Goal: Obtain resource: Download file/media

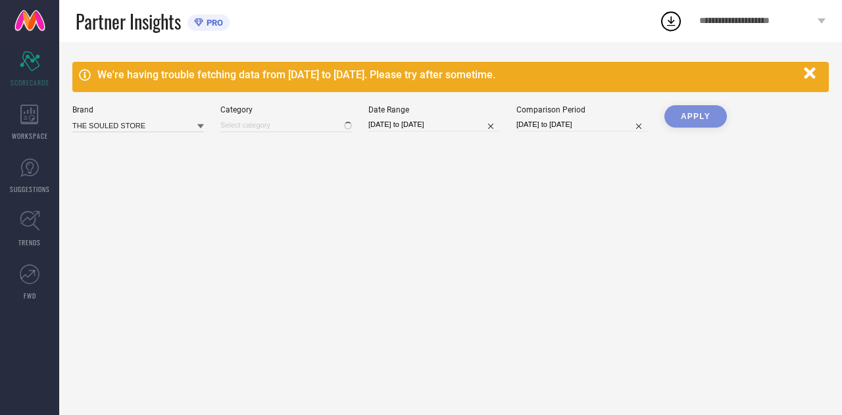
type input "All"
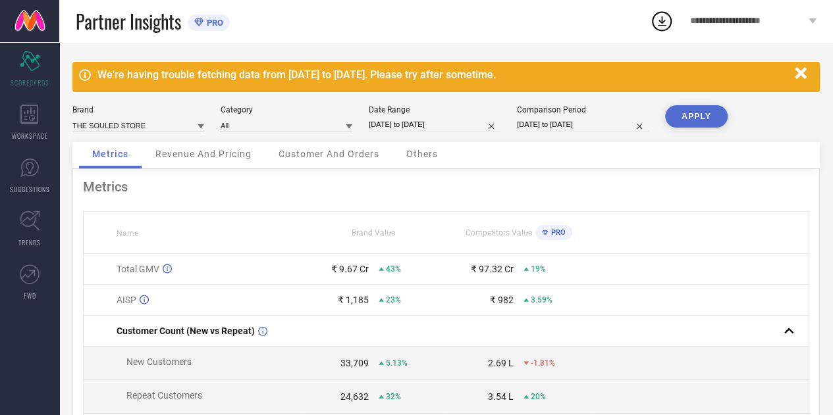
click at [799, 79] on icon "button" at bounding box center [800, 73] width 16 height 16
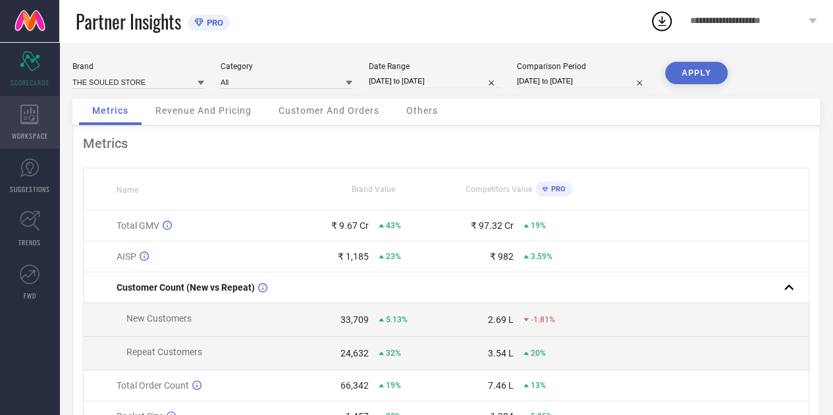
click at [33, 135] on span "WORKSPACE" at bounding box center [30, 136] width 36 height 10
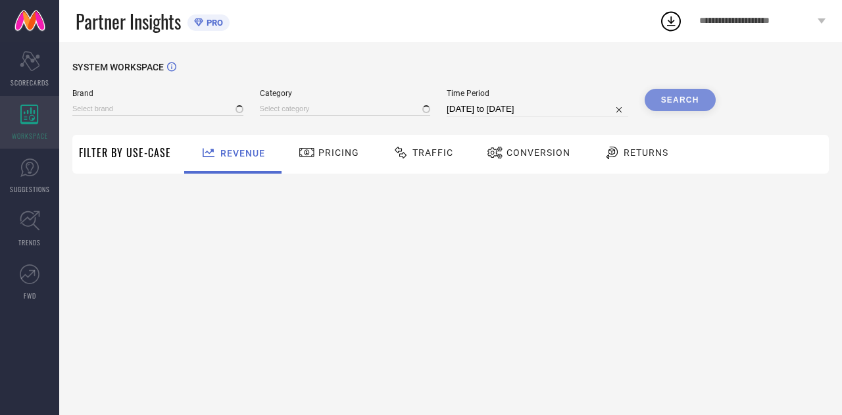
type input "THE SOULED STORE"
type input "All"
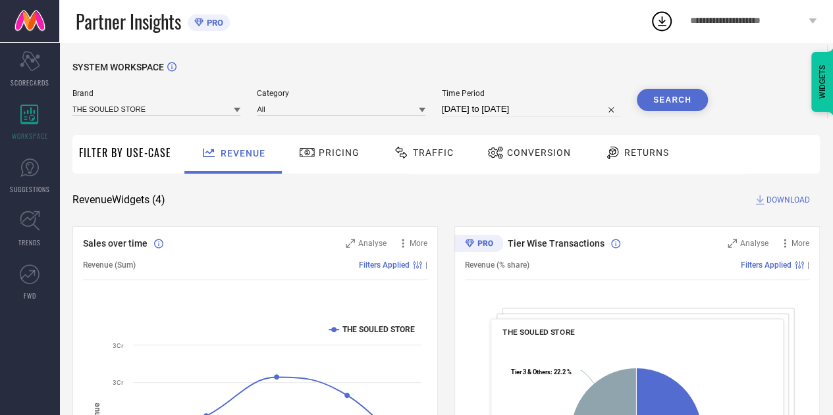
click at [455, 167] on div "Traffic" at bounding box center [422, 154] width 93 height 39
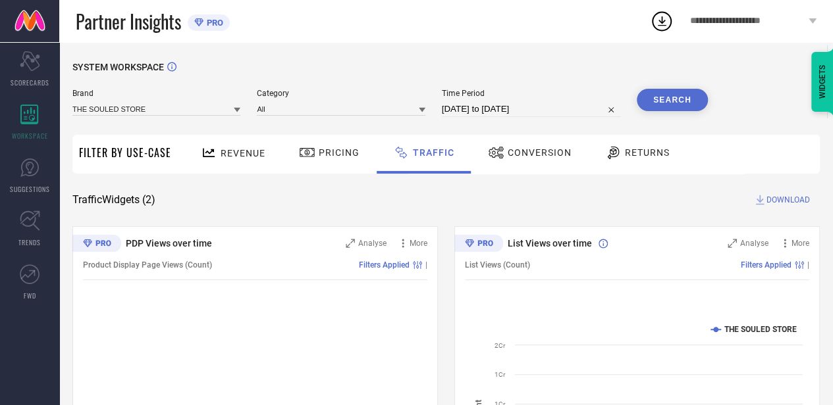
click at [555, 111] on input "16-07-2025 to 15-08-2025" at bounding box center [531, 109] width 178 height 16
select select "6"
select select "2025"
select select "7"
select select "2025"
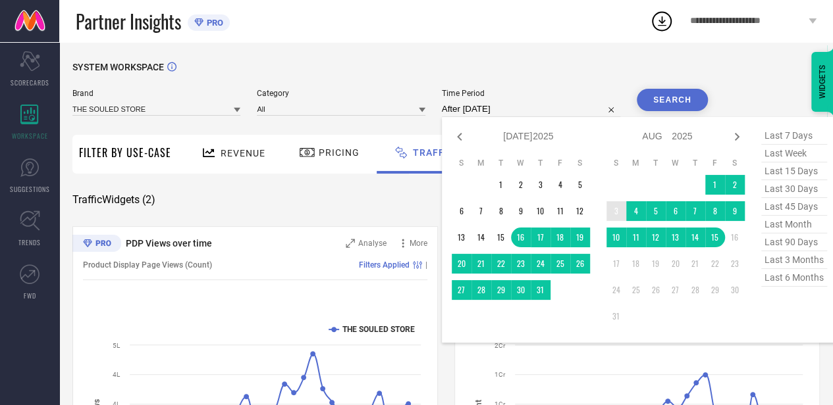
click at [618, 212] on td "3" at bounding box center [616, 211] width 20 height 20
type input "03-08-2025 to 03-08-2025"
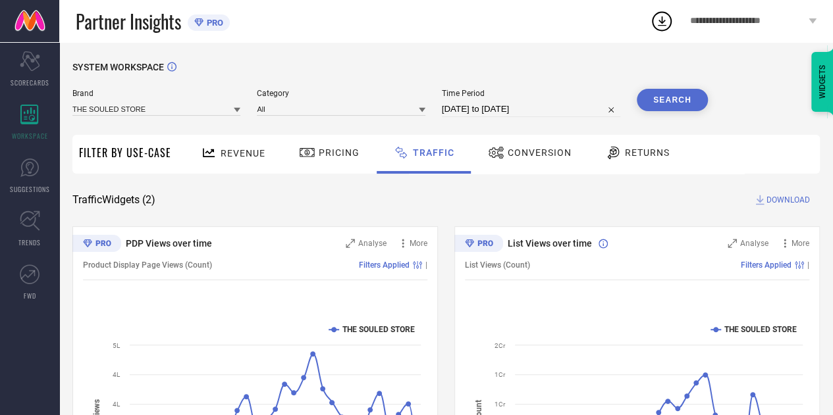
click at [654, 103] on button "Search" at bounding box center [671, 100] width 71 height 22
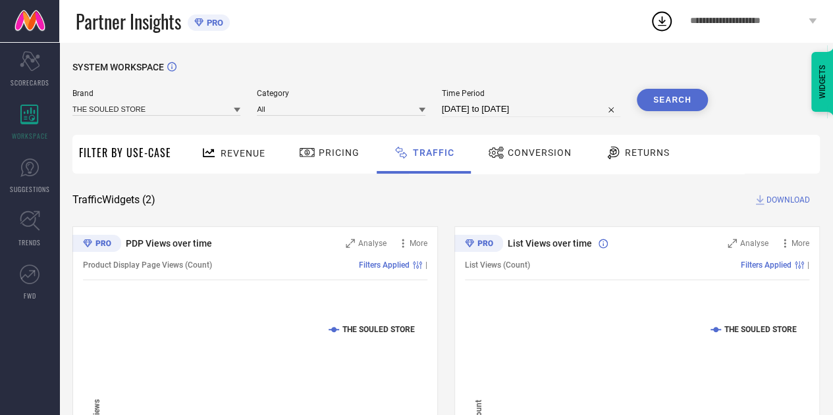
click at [783, 198] on span "DOWNLOAD" at bounding box center [787, 199] width 43 height 13
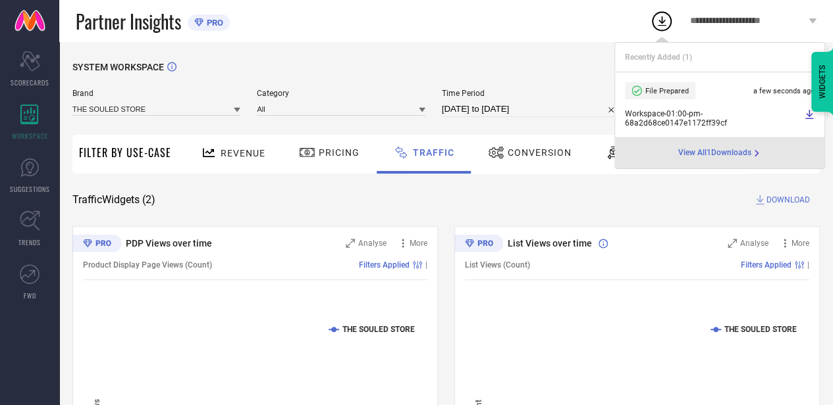
select select "7"
select select "2025"
select select "8"
select select "2025"
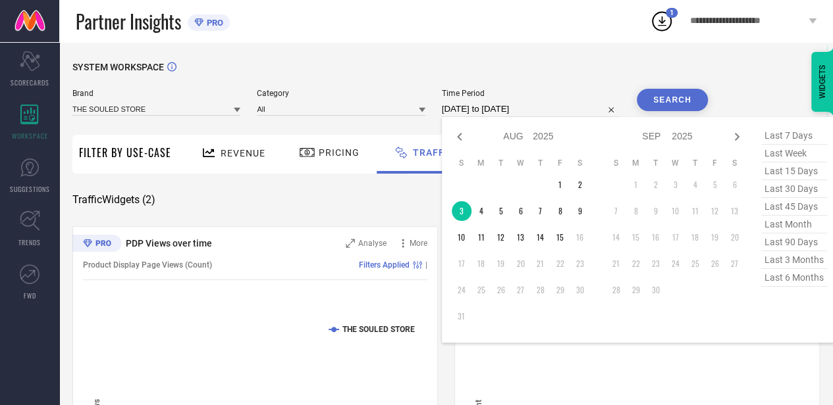
click at [555, 116] on input "03-08-2025 to 03-08-2025" at bounding box center [531, 109] width 178 height 16
click at [476, 220] on td "4" at bounding box center [481, 211] width 20 height 20
type input "04-08-2025 to 04-08-2025"
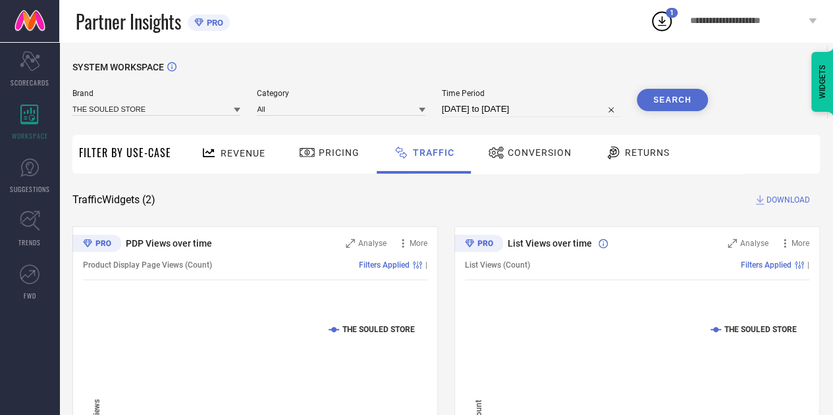
click at [664, 99] on button "Search" at bounding box center [671, 100] width 71 height 22
click at [783, 202] on span "DOWNLOAD" at bounding box center [787, 199] width 43 height 13
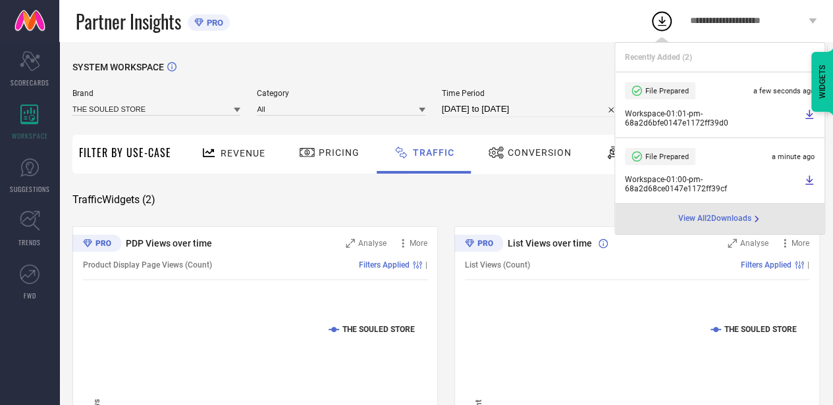
select select "7"
select select "2025"
select select "8"
select select "2025"
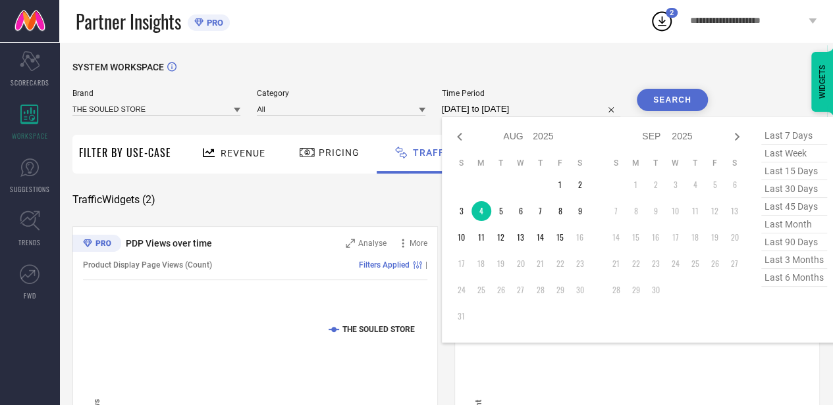
click at [563, 108] on input "04-08-2025 to 04-08-2025" at bounding box center [531, 109] width 178 height 16
click at [502, 220] on td "5" at bounding box center [501, 211] width 20 height 20
type input "05-08-2025 to 05-08-2025"
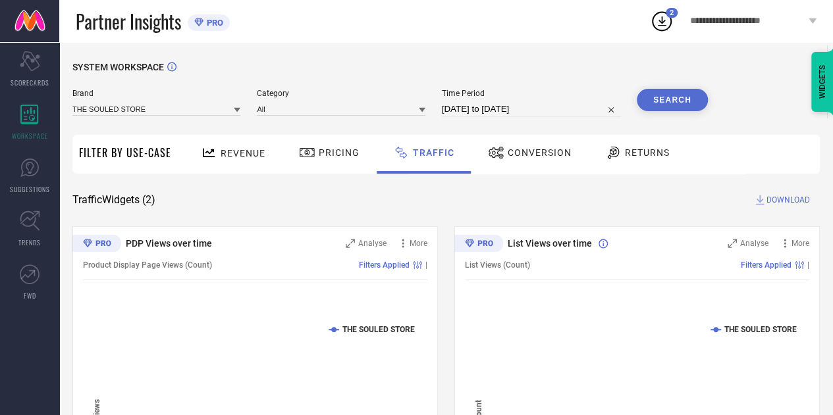
click at [667, 102] on button "Search" at bounding box center [671, 100] width 71 height 22
click at [771, 197] on span "DOWNLOAD" at bounding box center [787, 199] width 43 height 13
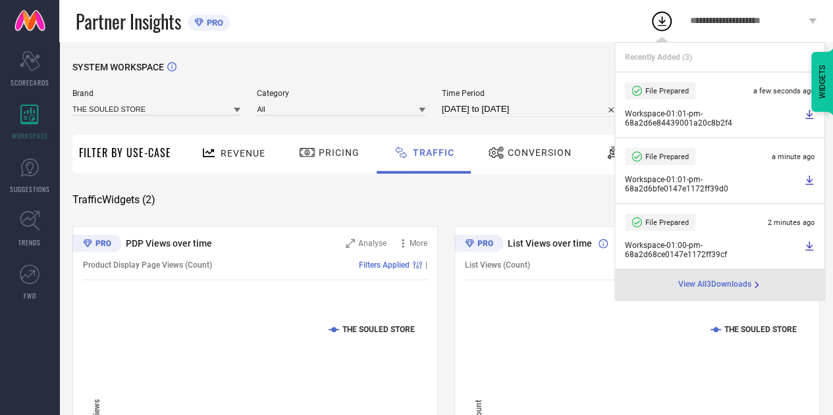
select select "7"
select select "2025"
select select "8"
select select "2025"
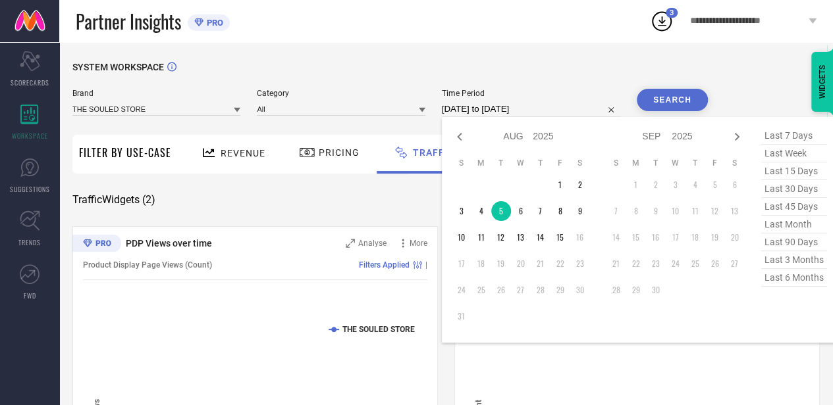
click at [531, 110] on input "05-08-2025 to 05-08-2025" at bounding box center [531, 109] width 178 height 16
click at [517, 207] on td "6" at bounding box center [521, 211] width 20 height 20
type input "06-08-2025 to 06-08-2025"
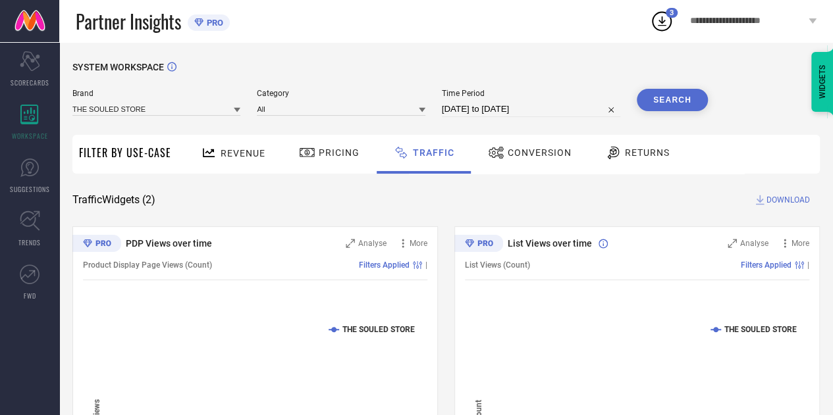
click at [654, 93] on button "Search" at bounding box center [671, 100] width 71 height 22
click at [780, 195] on span "DOWNLOAD" at bounding box center [787, 199] width 43 height 13
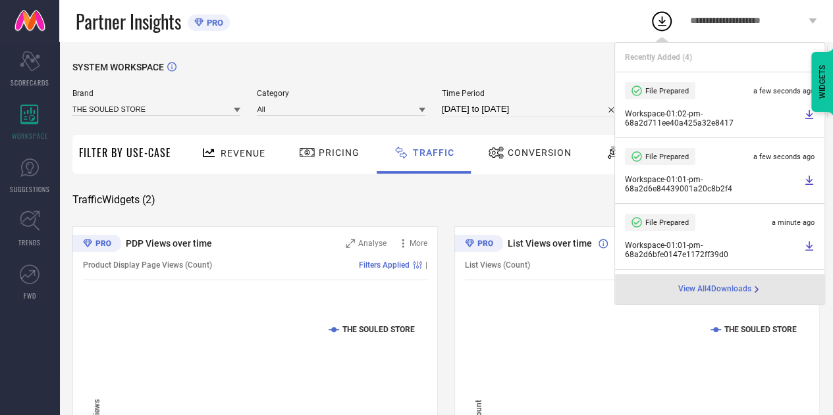
select select "7"
select select "2025"
select select "8"
select select "2025"
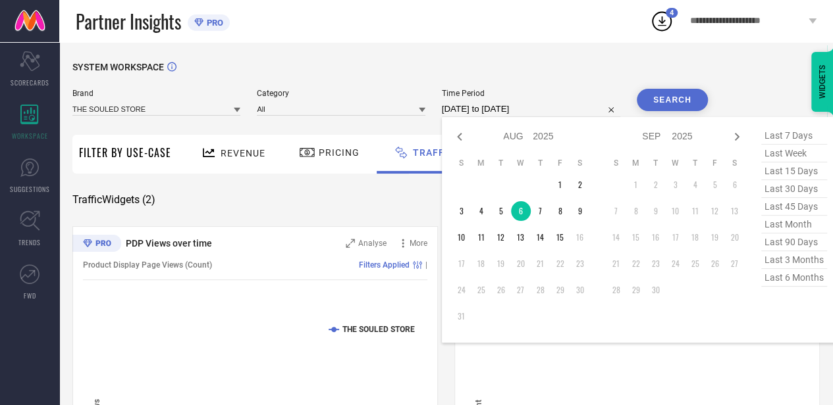
click at [557, 114] on input "06-08-2025 to 06-08-2025" at bounding box center [531, 109] width 178 height 16
click at [537, 203] on td "7" at bounding box center [540, 211] width 20 height 20
type input "07-08-2025 to 07-08-2025"
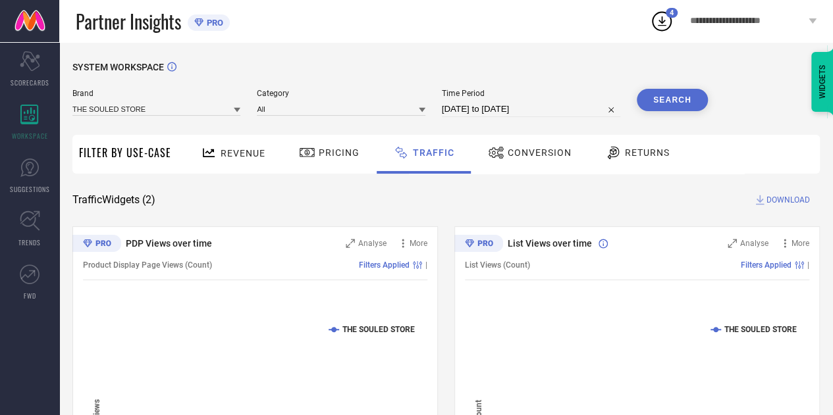
click at [661, 103] on button "Search" at bounding box center [671, 100] width 71 height 22
click at [783, 202] on span "DOWNLOAD" at bounding box center [787, 199] width 43 height 13
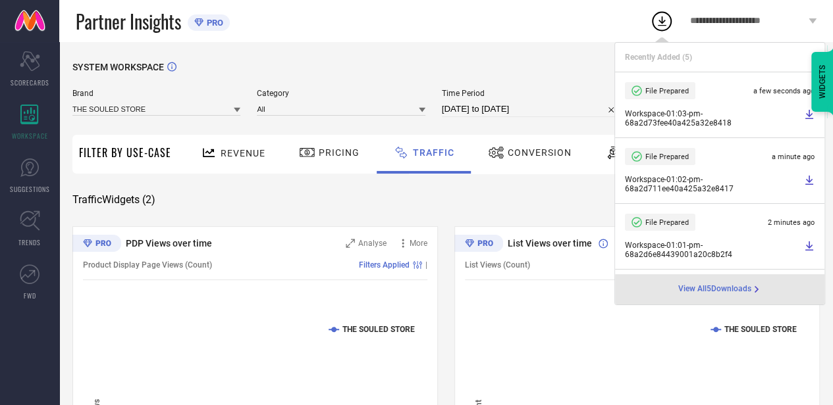
select select "7"
select select "2025"
select select "8"
select select "2025"
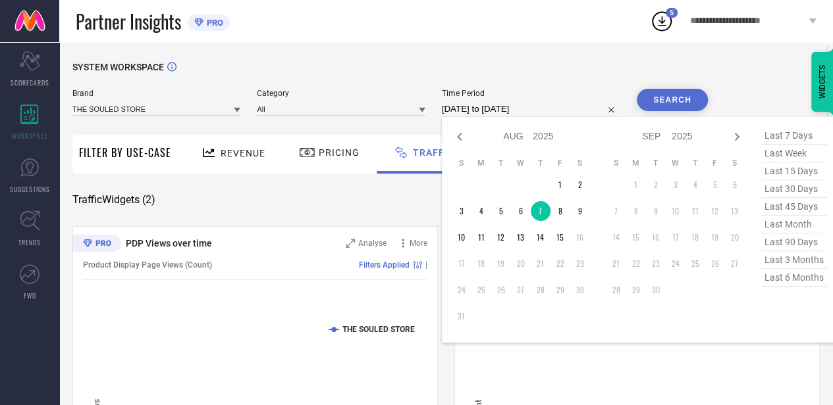
click at [564, 109] on input "07-08-2025 to 07-08-2025" at bounding box center [531, 109] width 178 height 16
click at [561, 209] on td "8" at bounding box center [560, 211] width 20 height 20
type input "08-08-2025 to 08-08-2025"
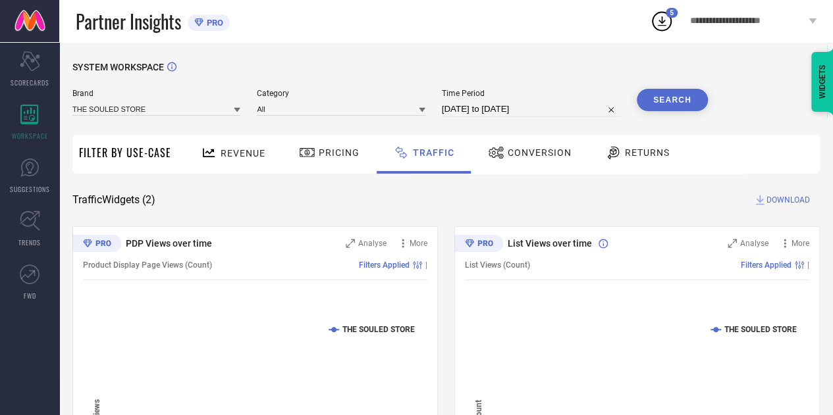
click at [675, 91] on button "Search" at bounding box center [671, 100] width 71 height 22
click at [781, 205] on span "DOWNLOAD" at bounding box center [787, 199] width 43 height 13
drag, startPoint x: 570, startPoint y: 99, endPoint x: 549, endPoint y: 114, distance: 25.9
click at [549, 114] on div "Time Period 08-08-2025 to 08-08-2025" at bounding box center [531, 103] width 178 height 28
select select "7"
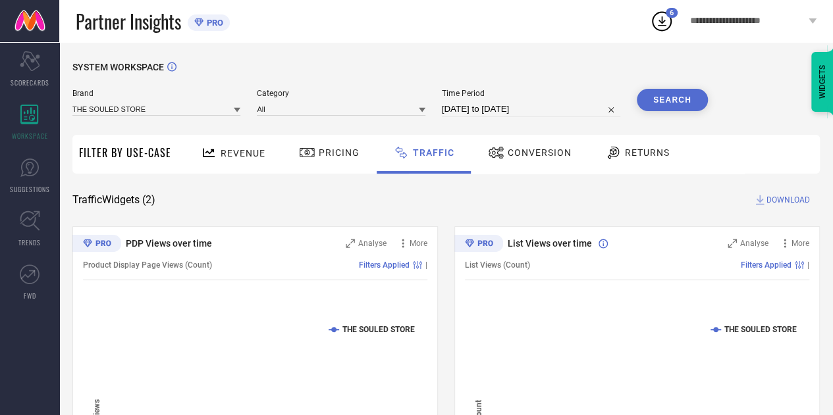
select select "2025"
select select "8"
select select "2025"
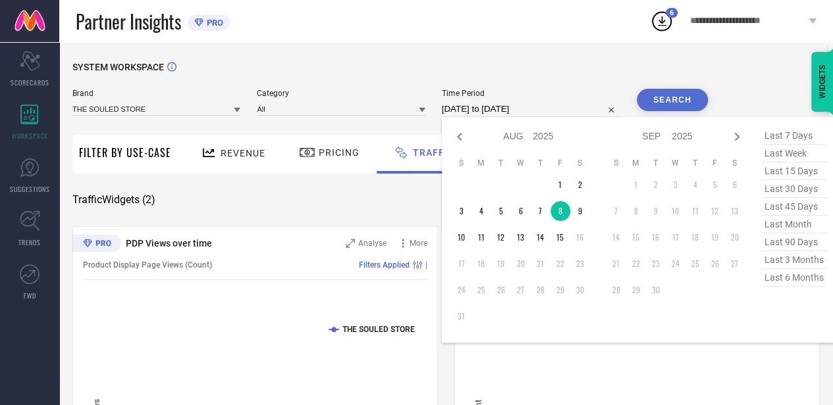
click at [549, 114] on input "08-08-2025 to 08-08-2025" at bounding box center [531, 109] width 178 height 16
click at [579, 210] on td "9" at bounding box center [580, 211] width 20 height 20
type input "09-08-2025 to 09-08-2025"
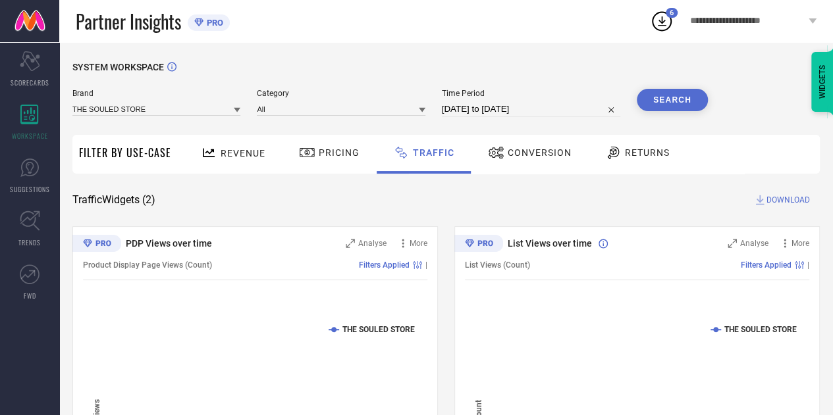
click at [666, 97] on button "Search" at bounding box center [671, 100] width 71 height 22
click at [778, 200] on span "DOWNLOAD" at bounding box center [787, 199] width 43 height 13
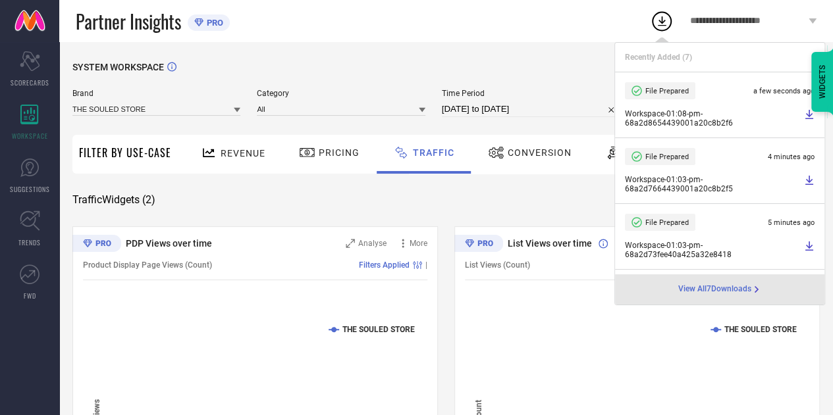
select select "7"
select select "2025"
select select "8"
select select "2025"
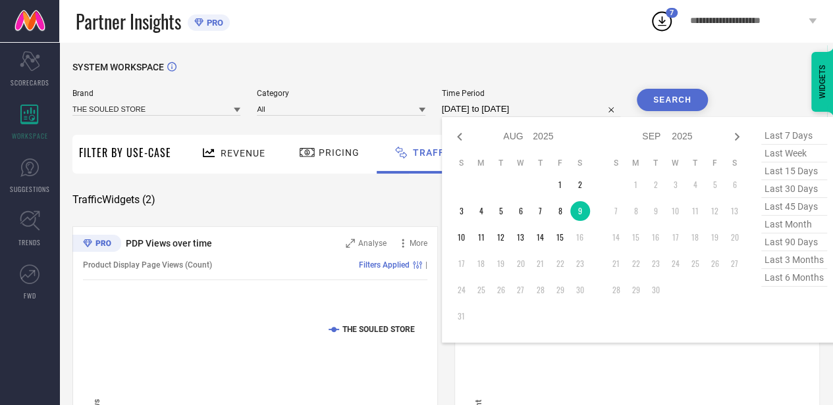
click at [567, 103] on input "09-08-2025 to 09-08-2025" at bounding box center [531, 109] width 178 height 16
click at [456, 235] on td "10" at bounding box center [461, 238] width 20 height 20
type input "10-08-2025 to 10-08-2025"
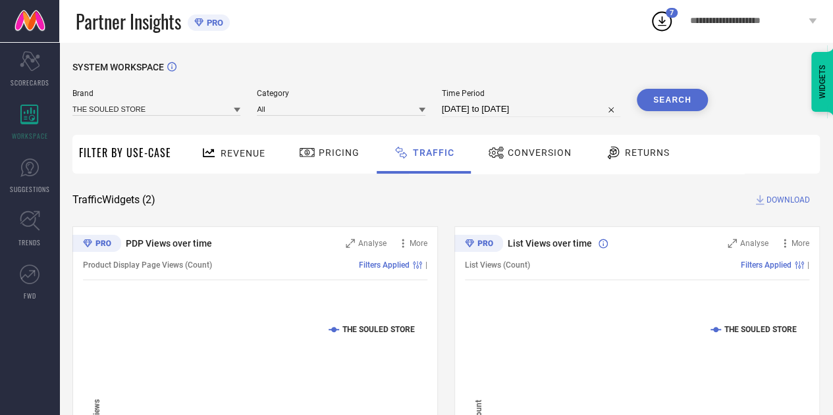
click at [659, 97] on button "Search" at bounding box center [671, 100] width 71 height 22
click at [763, 203] on icon at bounding box center [759, 199] width 13 height 13
click at [771, 201] on span "DOWNLOAD" at bounding box center [787, 199] width 43 height 13
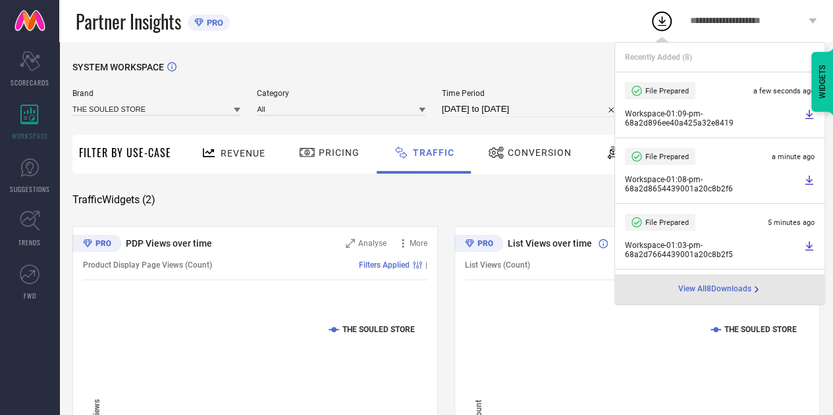
select select "7"
select select "2025"
select select "8"
select select "2025"
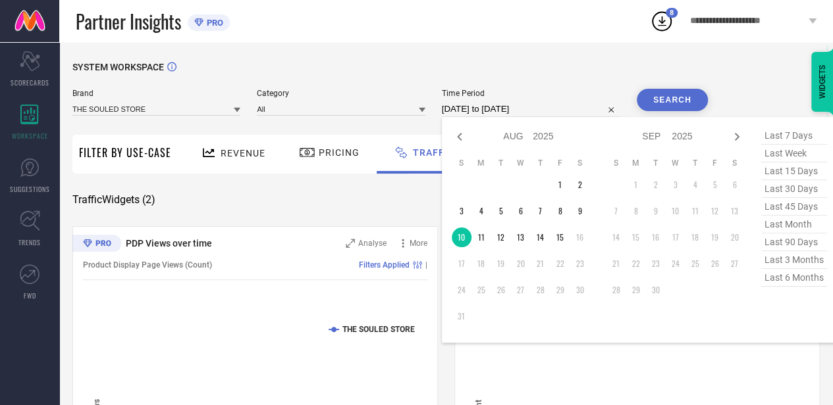
click at [553, 105] on input "10-08-2025 to 10-08-2025" at bounding box center [531, 109] width 178 height 16
click at [482, 242] on td "11" at bounding box center [481, 238] width 20 height 20
type input "11-08-2025 to 11-08-2025"
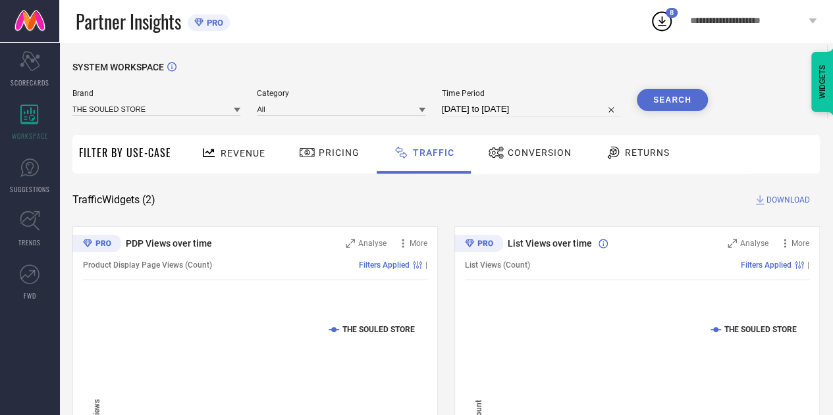
click at [662, 99] on button "Search" at bounding box center [671, 100] width 71 height 22
click at [795, 205] on span "DOWNLOAD" at bounding box center [787, 199] width 43 height 13
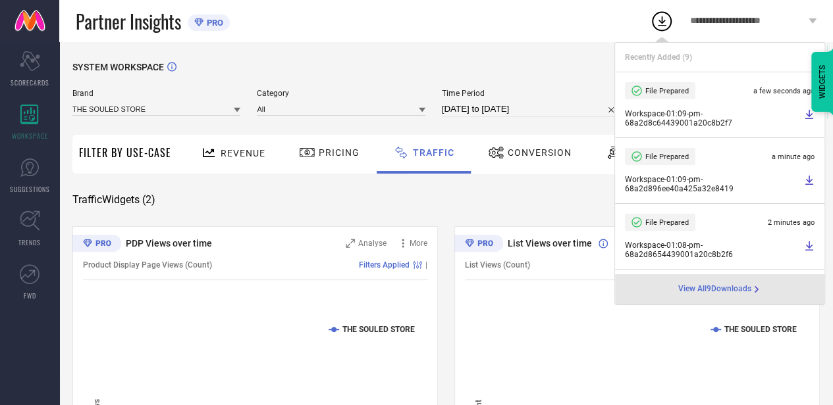
select select "7"
select select "2025"
select select "8"
select select "2025"
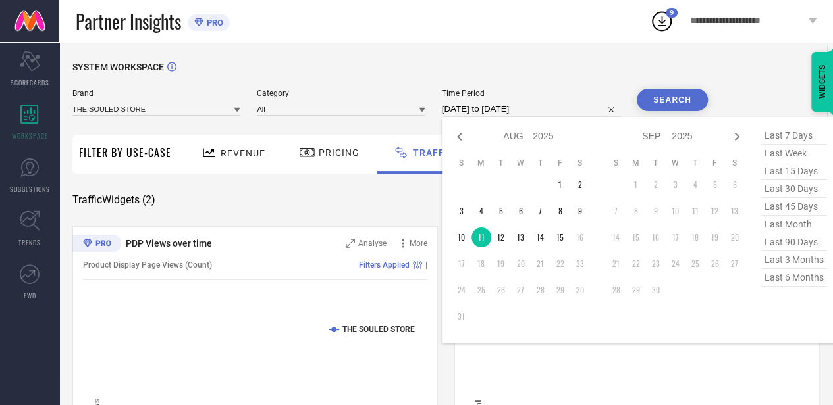
click at [556, 110] on input "11-08-2025 to 11-08-2025" at bounding box center [531, 109] width 178 height 16
click at [496, 241] on td "12" at bounding box center [501, 238] width 20 height 20
type input "12-08-2025 to 12-08-2025"
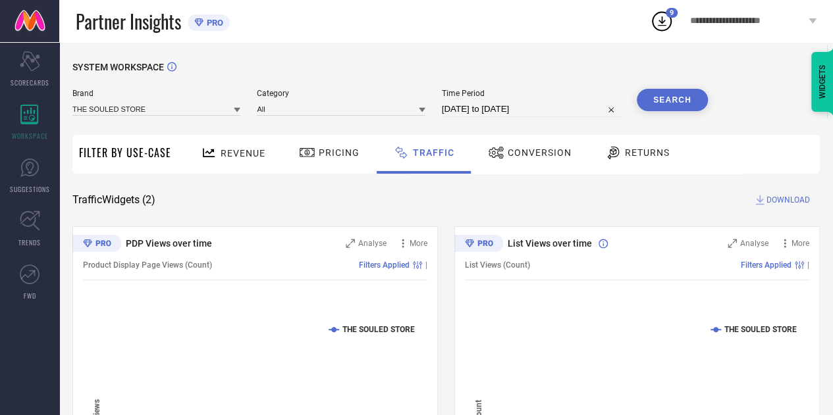
click at [663, 109] on button "Search" at bounding box center [671, 100] width 71 height 22
click at [791, 199] on span "DOWNLOAD" at bounding box center [787, 199] width 43 height 13
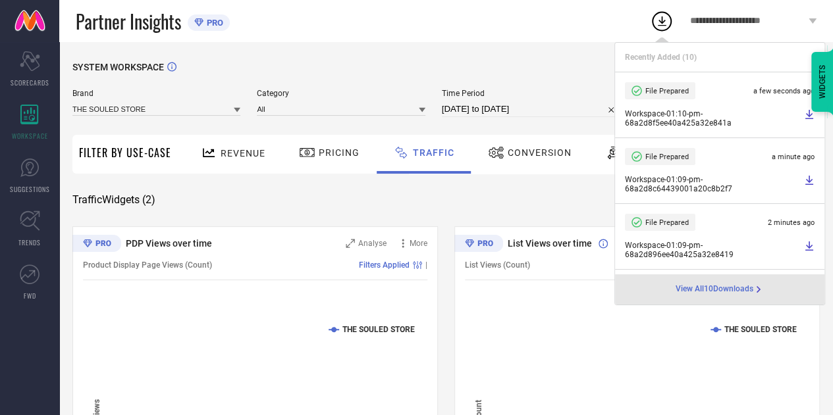
select select "7"
select select "2025"
select select "8"
select select "2025"
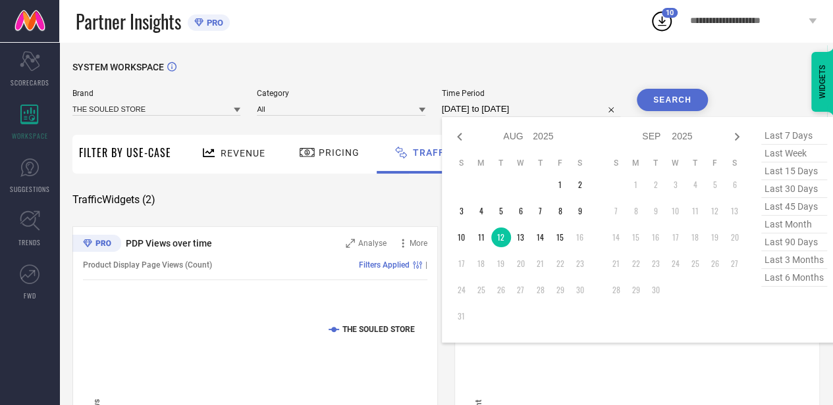
click at [542, 113] on input "12-08-2025 to 12-08-2025" at bounding box center [531, 109] width 178 height 16
click at [519, 234] on td "13" at bounding box center [521, 238] width 20 height 20
type input "13-08-2025 to 13-08-2025"
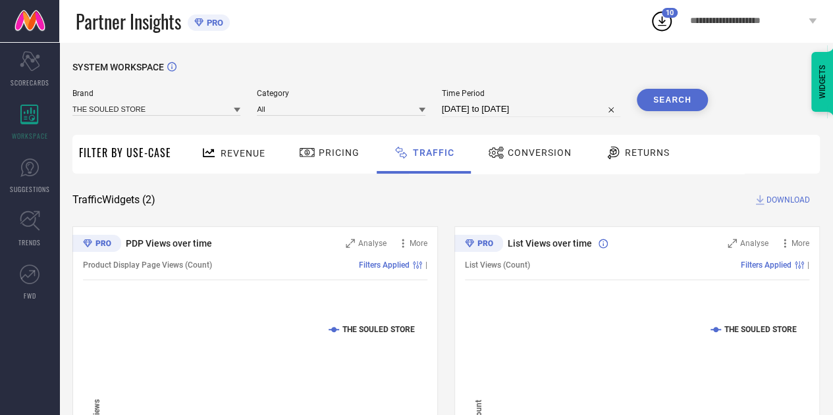
click at [670, 91] on button "Search" at bounding box center [671, 100] width 71 height 22
click at [787, 205] on span "DOWNLOAD" at bounding box center [787, 199] width 43 height 13
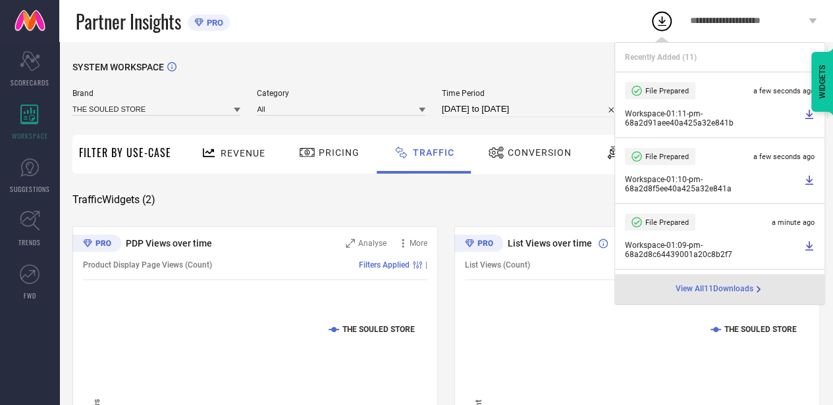
select select "7"
select select "2025"
select select "8"
select select "2025"
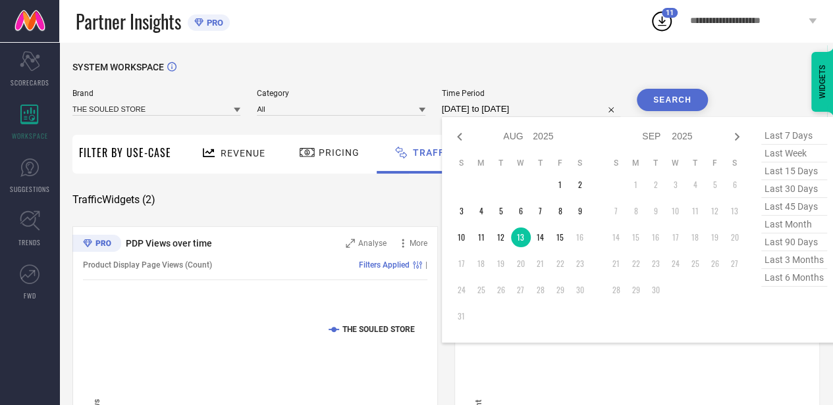
click at [567, 113] on input "13-08-2025 to 13-08-2025" at bounding box center [531, 109] width 178 height 16
click at [538, 242] on td "14" at bounding box center [540, 238] width 20 height 20
type input "14-08-2025 to 14-08-2025"
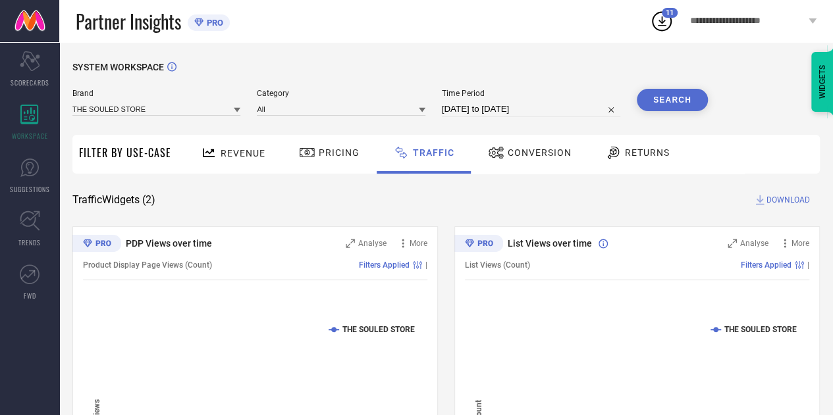
click at [655, 102] on button "Search" at bounding box center [671, 100] width 71 height 22
click at [790, 201] on span "DOWNLOAD" at bounding box center [787, 199] width 43 height 13
drag, startPoint x: 553, startPoint y: 97, endPoint x: 553, endPoint y: 113, distance: 15.8
click at [553, 113] on div "Time Period 14-08-2025 to 14-08-2025" at bounding box center [531, 103] width 178 height 28
select select "7"
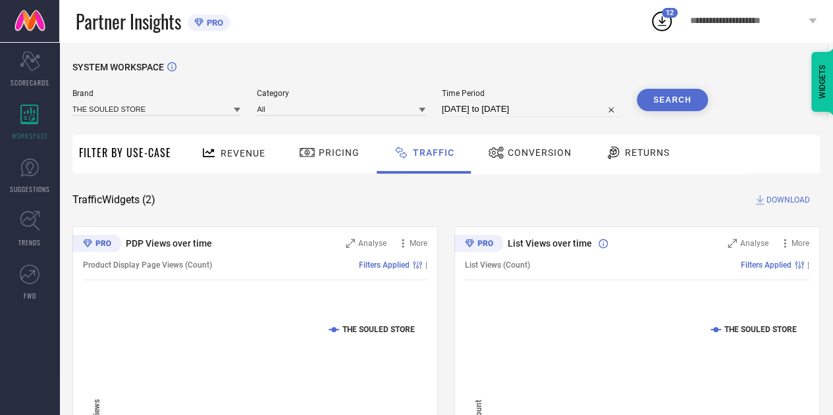
select select "2025"
select select "8"
select select "2025"
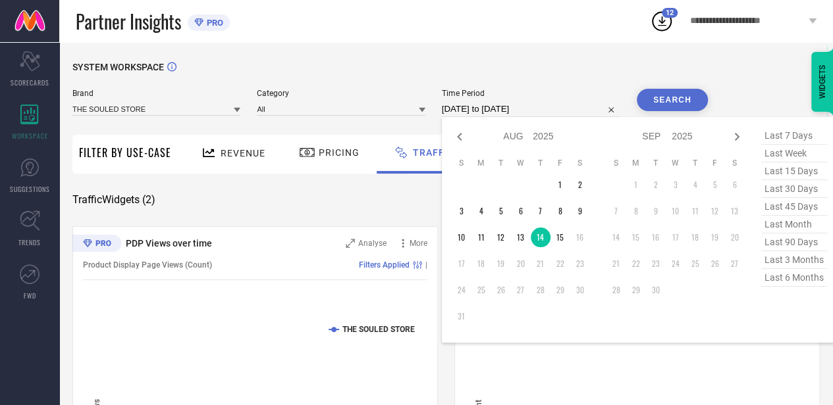
click at [553, 113] on input "14-08-2025 to 14-08-2025" at bounding box center [531, 109] width 178 height 16
click at [563, 238] on td "15" at bounding box center [560, 238] width 20 height 20
type input "15-08-2025 to 15-08-2025"
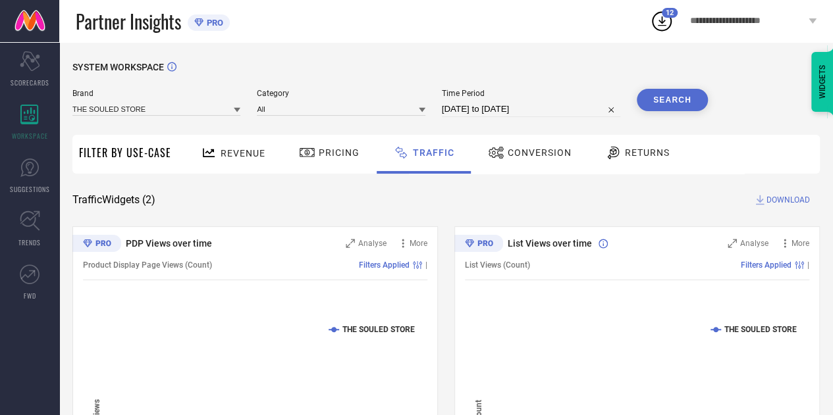
click at [670, 103] on button "Search" at bounding box center [671, 100] width 71 height 22
click at [776, 199] on span "DOWNLOAD" at bounding box center [787, 199] width 43 height 13
